Goal: Task Accomplishment & Management: Complete application form

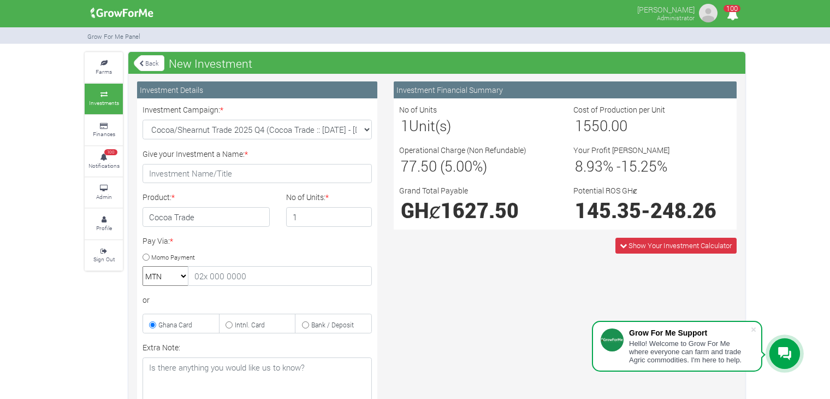
click at [143, 67] on link "Back" at bounding box center [149, 63] width 31 height 18
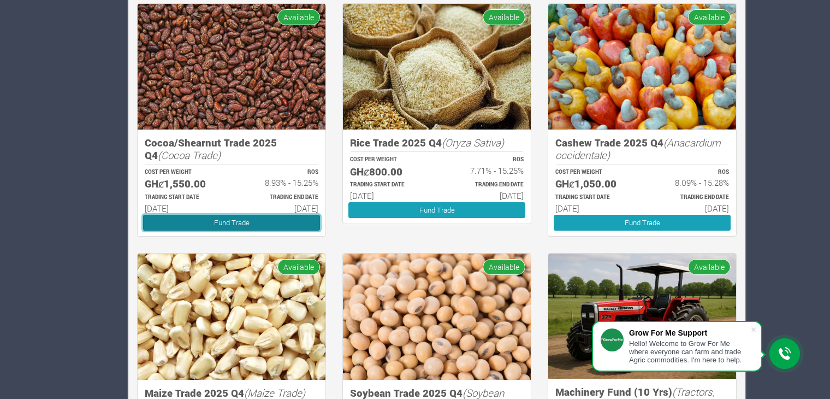
click at [299, 218] on link "Fund Trade" at bounding box center [231, 223] width 177 height 16
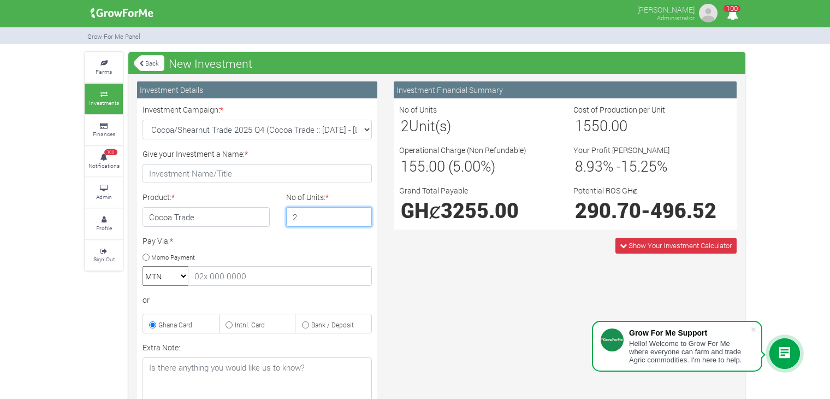
click at [360, 212] on input "2" at bounding box center [329, 217] width 86 height 20
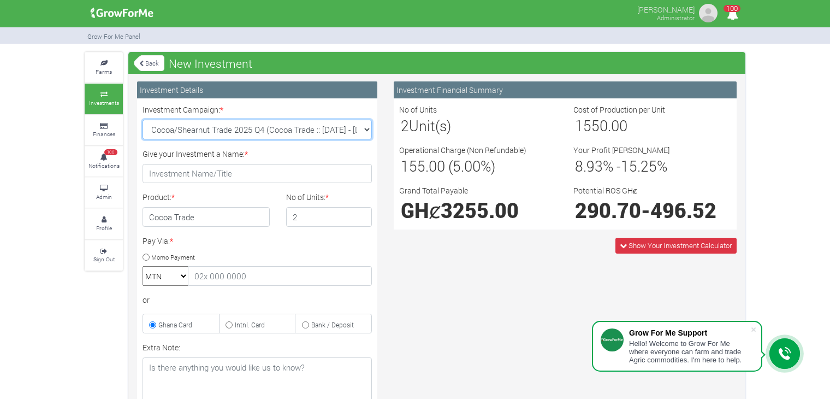
click at [365, 127] on select "Cocoa/Shearnut Trade 2025 Q4 (Cocoa Trade :: [DATE] - [DATE]) Maize Trade 2025 …" at bounding box center [256, 130] width 229 height 20
click at [142, 120] on select "Cocoa/Shearnut Trade 2025 Q4 (Cocoa Trade :: [DATE] - [DATE]) Maize Trade 2025 …" at bounding box center [256, 130] width 229 height 20
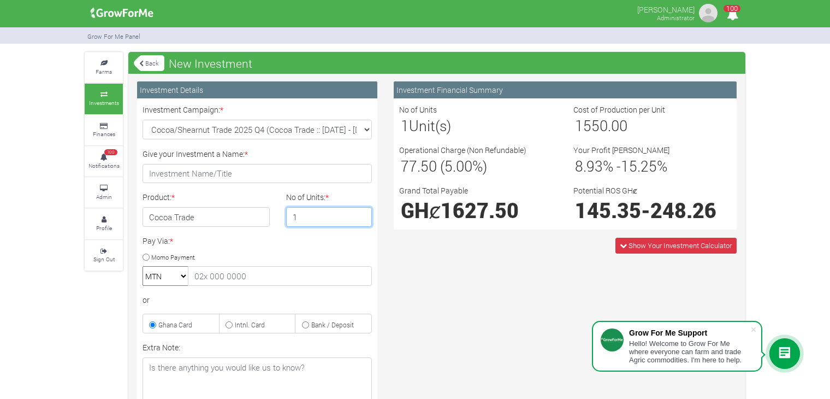
type input "1"
click at [359, 221] on input "1" at bounding box center [329, 217] width 86 height 20
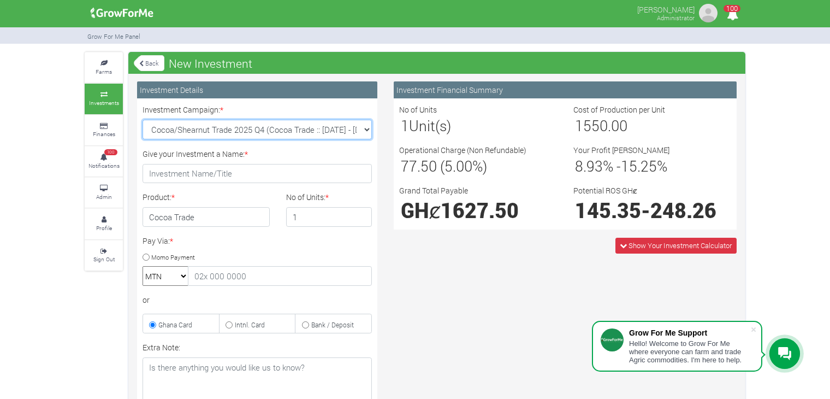
click at [363, 124] on select "Cocoa/Shearnut Trade 2025 Q4 (Cocoa Trade :: [DATE] - [DATE]) Maize Trade 2025 …" at bounding box center [256, 130] width 229 height 20
select select "43"
click at [142, 120] on select "Cocoa/Shearnut Trade 2025 Q4 (Cocoa Trade :: [DATE] - [DATE]) Maize Trade 2025 …" at bounding box center [256, 130] width 229 height 20
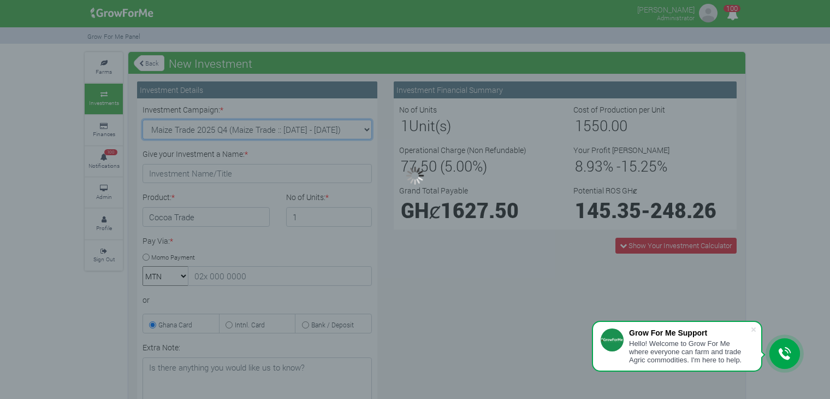
type input "1"
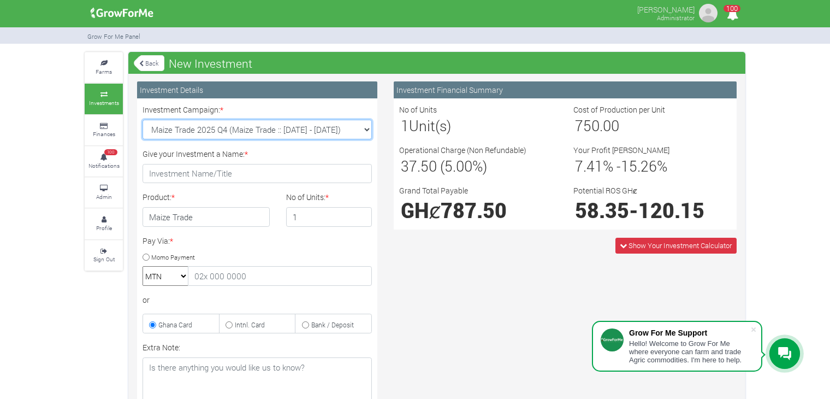
click at [367, 132] on select "Cocoa/Shearnut Trade 2025 Q4 (Cocoa Trade :: [DATE] - [DATE]) Maize Trade 2025 …" at bounding box center [256, 130] width 229 height 20
select select "45"
click at [142, 120] on select "Cocoa/Shearnut Trade 2025 Q4 (Cocoa Trade :: [DATE] - [DATE]) Maize Trade 2025 …" at bounding box center [256, 130] width 229 height 20
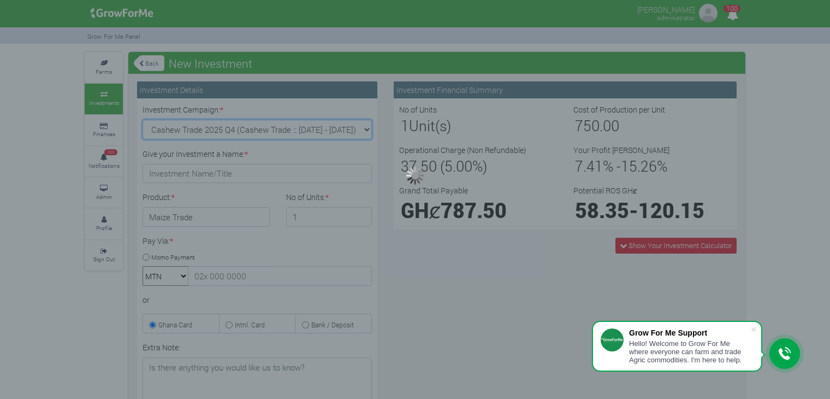
type input "1"
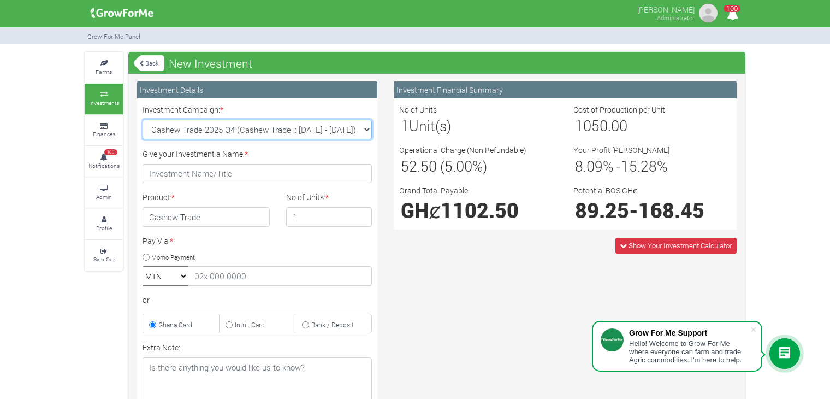
click at [362, 134] on select "Cocoa/Shearnut Trade 2025 Q4 (Cocoa Trade :: [DATE] - [DATE]) Maize Trade 2025 …" at bounding box center [256, 130] width 229 height 20
select select "44"
click at [142, 120] on select "Cocoa/Shearnut Trade 2025 Q4 (Cocoa Trade :: [DATE] - [DATE]) Maize Trade 2025 …" at bounding box center [256, 130] width 229 height 20
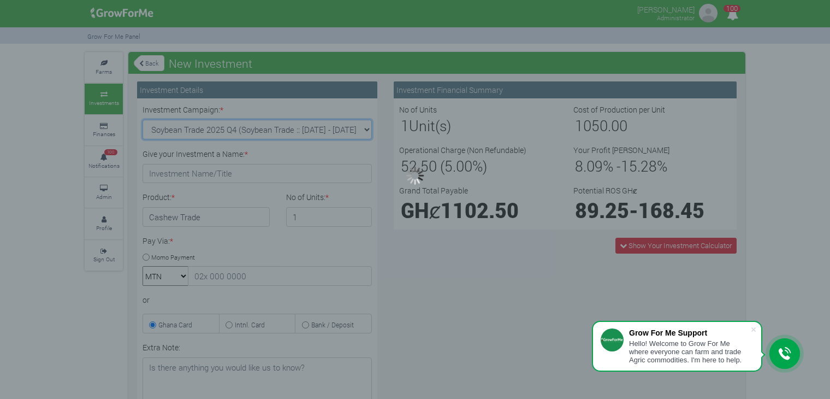
type input "1"
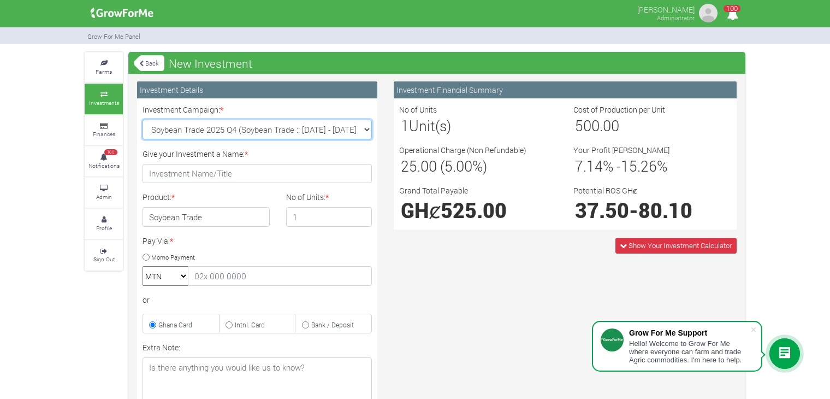
click at [365, 132] on select "Cocoa/Shearnut Trade 2025 Q4 (Cocoa Trade :: [DATE] - [DATE]) Maize Trade 2025 …" at bounding box center [256, 130] width 229 height 20
select select "46"
click at [142, 120] on select "Cocoa/Shearnut Trade 2025 Q4 (Cocoa Trade :: [DATE] - [DATE]) Maize Trade 2025 …" at bounding box center [256, 130] width 229 height 20
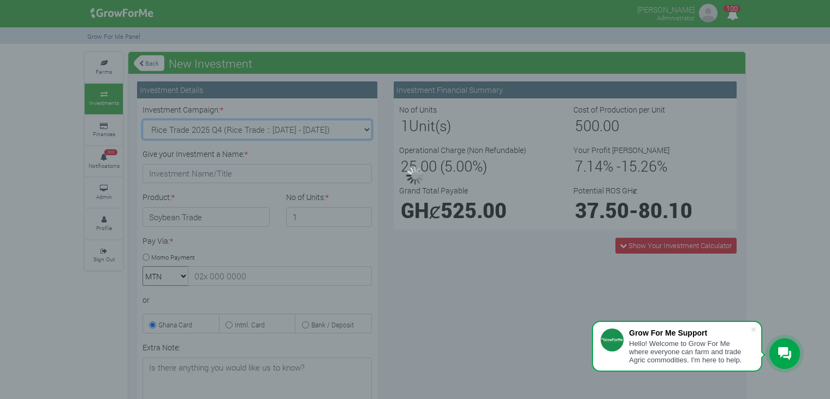
type input "1"
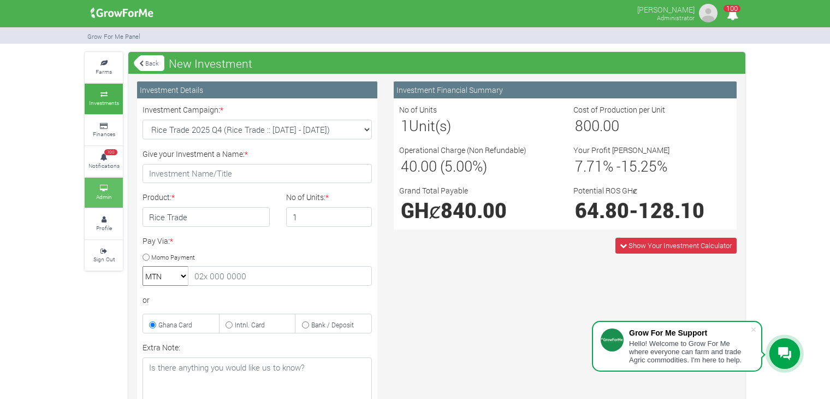
click at [103, 198] on small "Admin" at bounding box center [104, 197] width 16 height 8
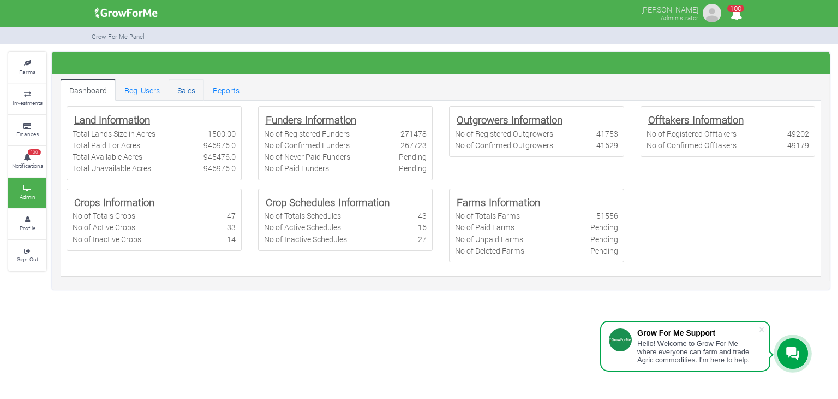
click at [186, 95] on link "Sales" at bounding box center [186, 90] width 35 height 22
